Goal: Find specific page/section: Find specific page/section

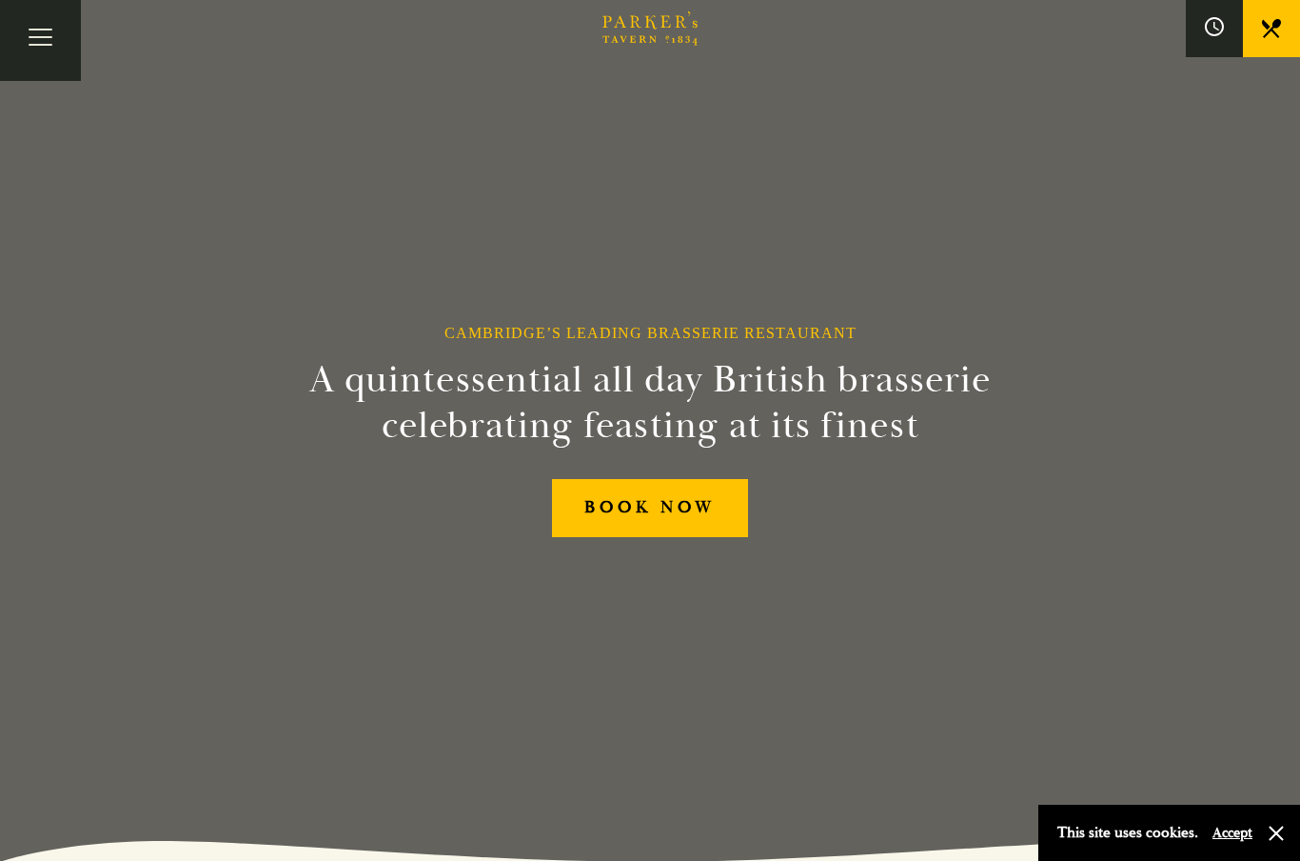
click at [20, 41] on button "Toggle navigation" at bounding box center [40, 40] width 81 height 81
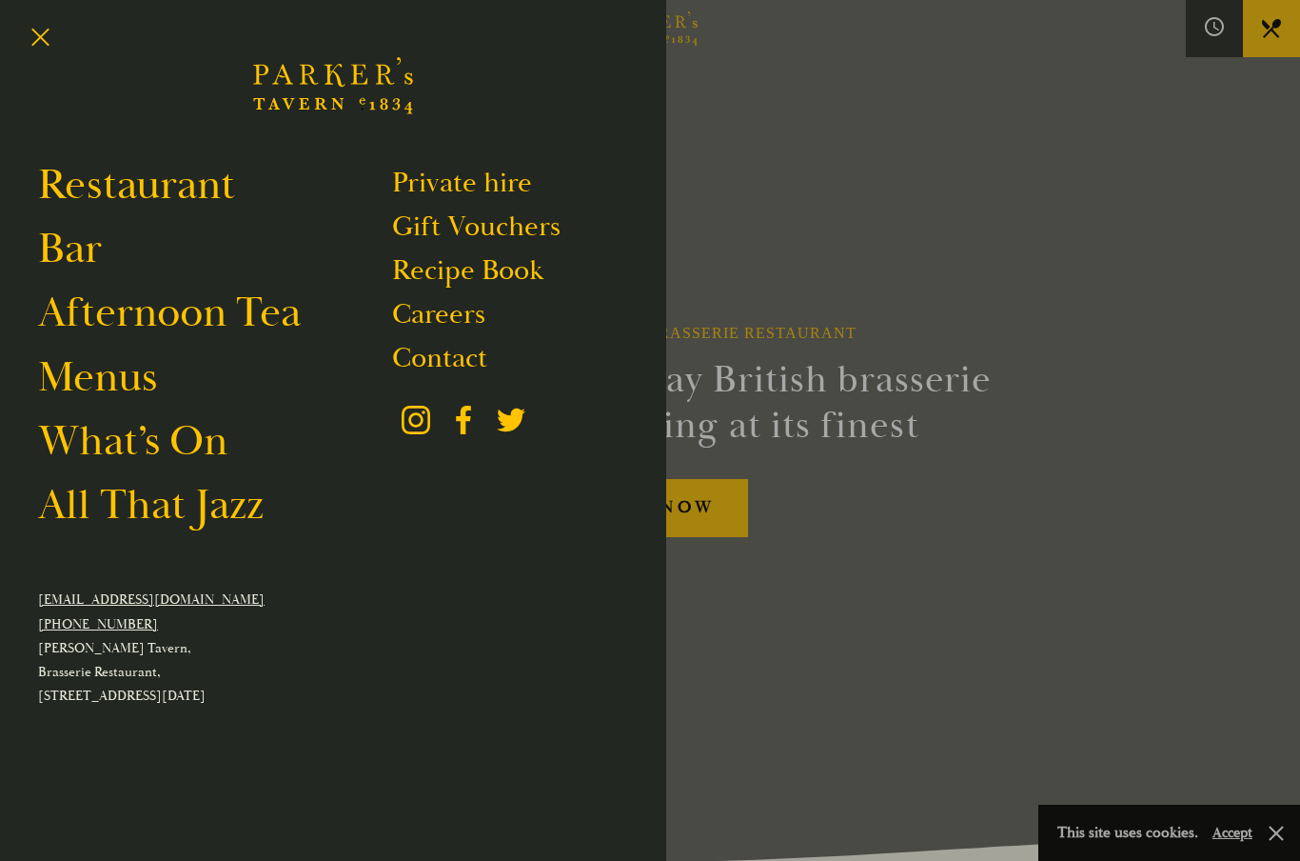
click at [129, 440] on link "What’s On" at bounding box center [132, 440] width 189 height 53
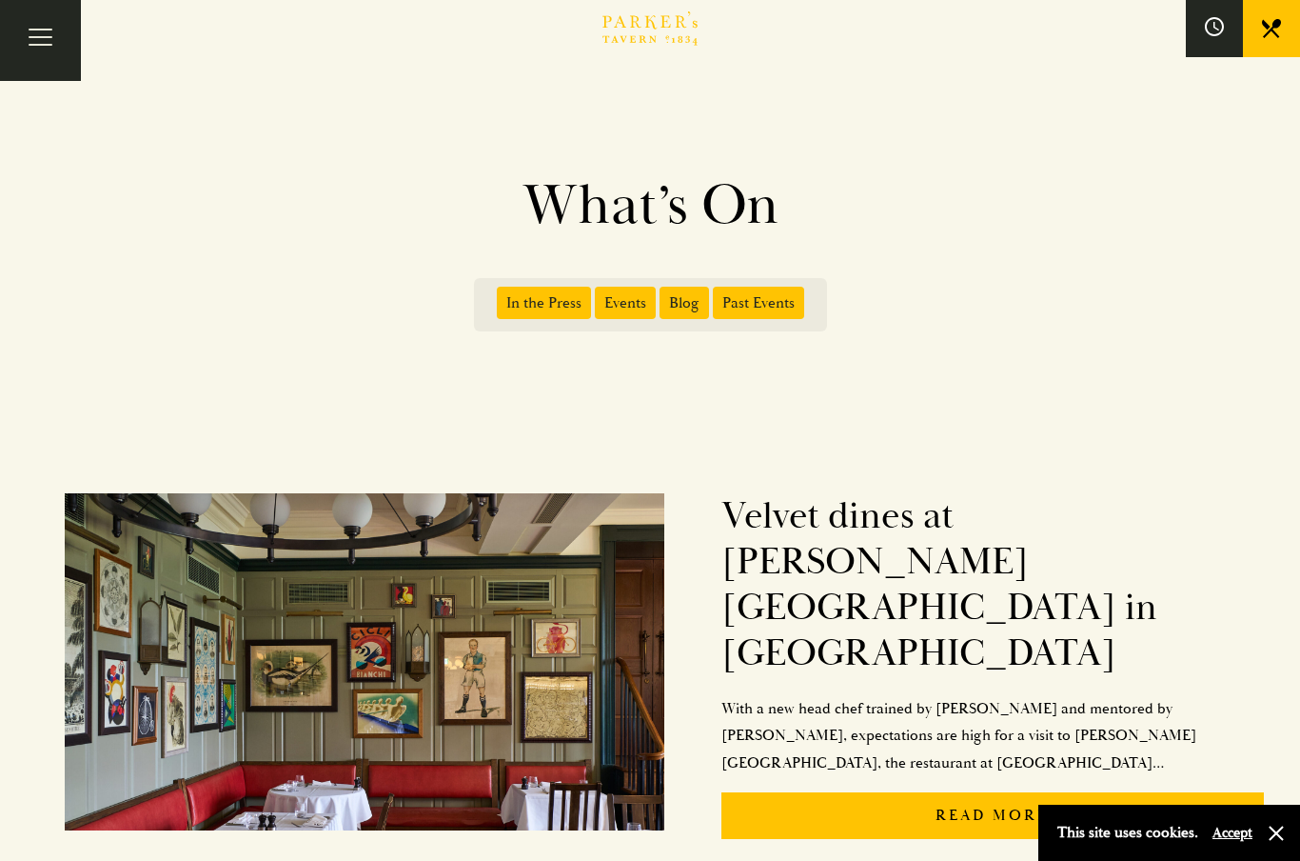
click at [627, 305] on span "Events" at bounding box center [625, 303] width 61 height 32
click at [599, 296] on input "Events" at bounding box center [599, 296] width 0 height 0
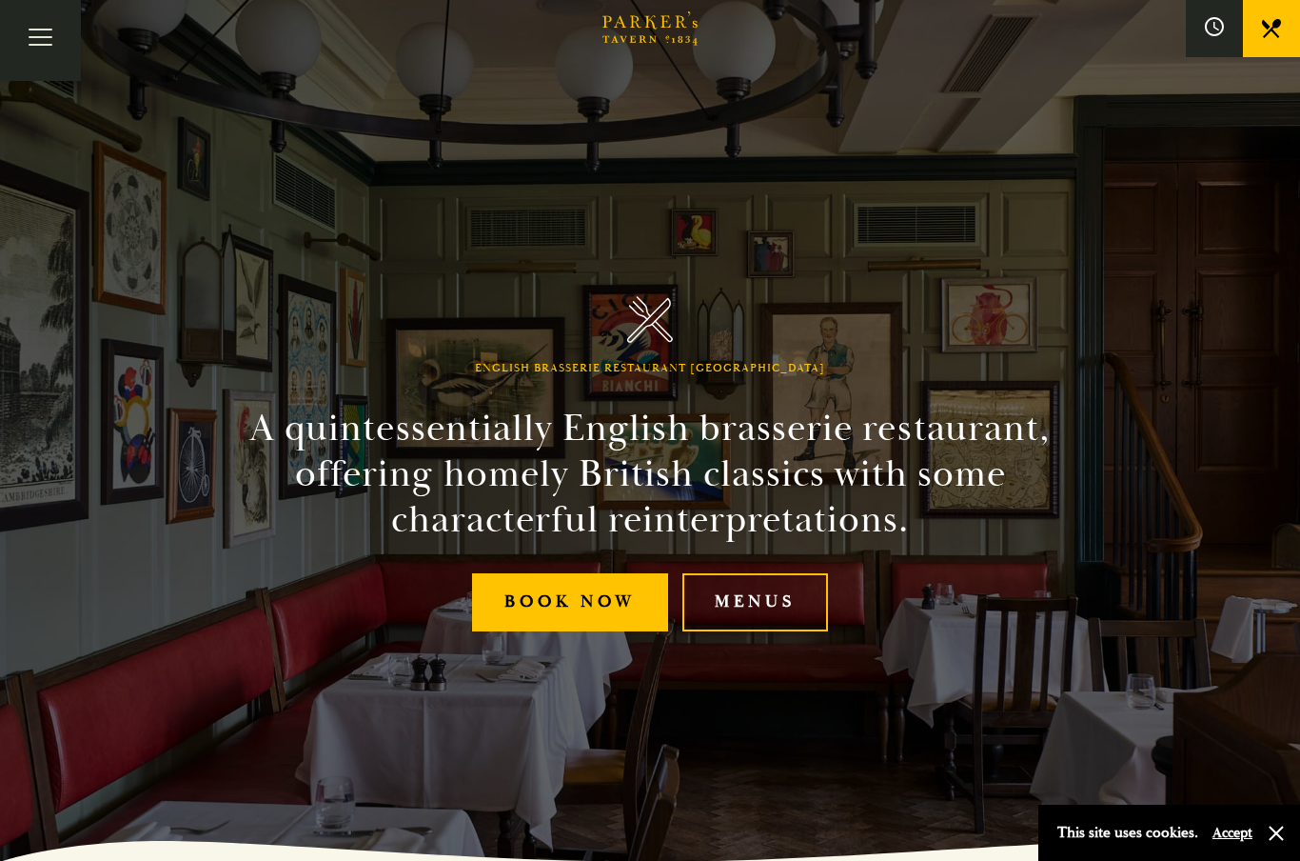
click at [39, 62] on button "Toggle navigation" at bounding box center [40, 40] width 81 height 81
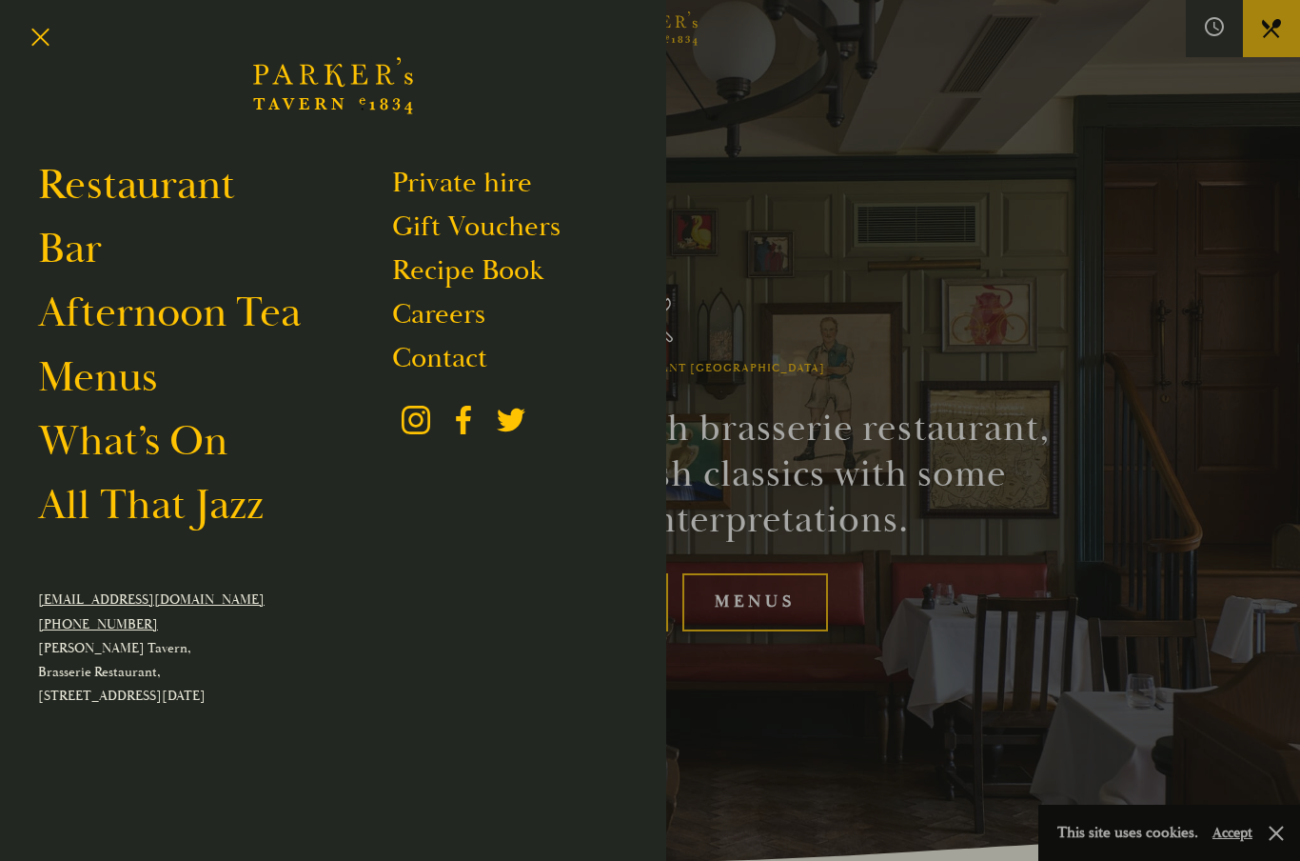
click at [187, 437] on link "What’s On" at bounding box center [132, 440] width 189 height 53
